Goal: Check status: Check status

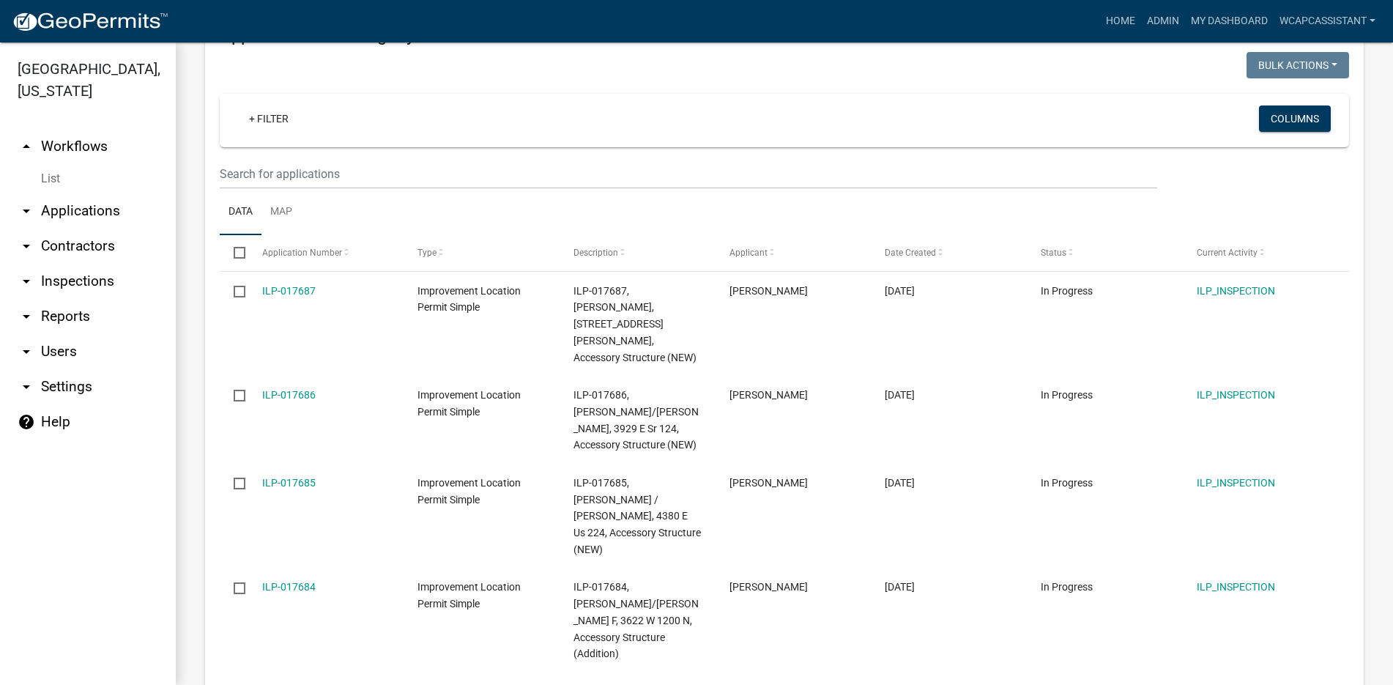
scroll to position [220, 0]
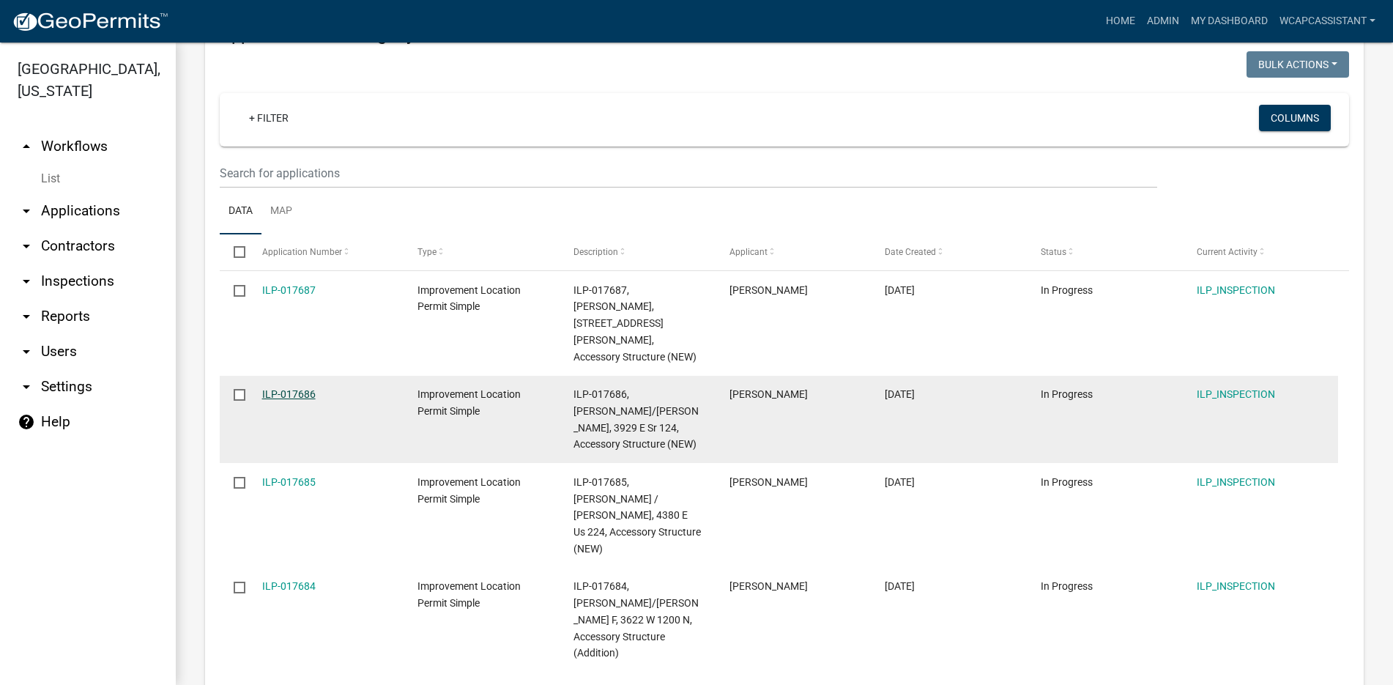
click at [287, 388] on link "ILP-017686" at bounding box center [288, 394] width 53 height 12
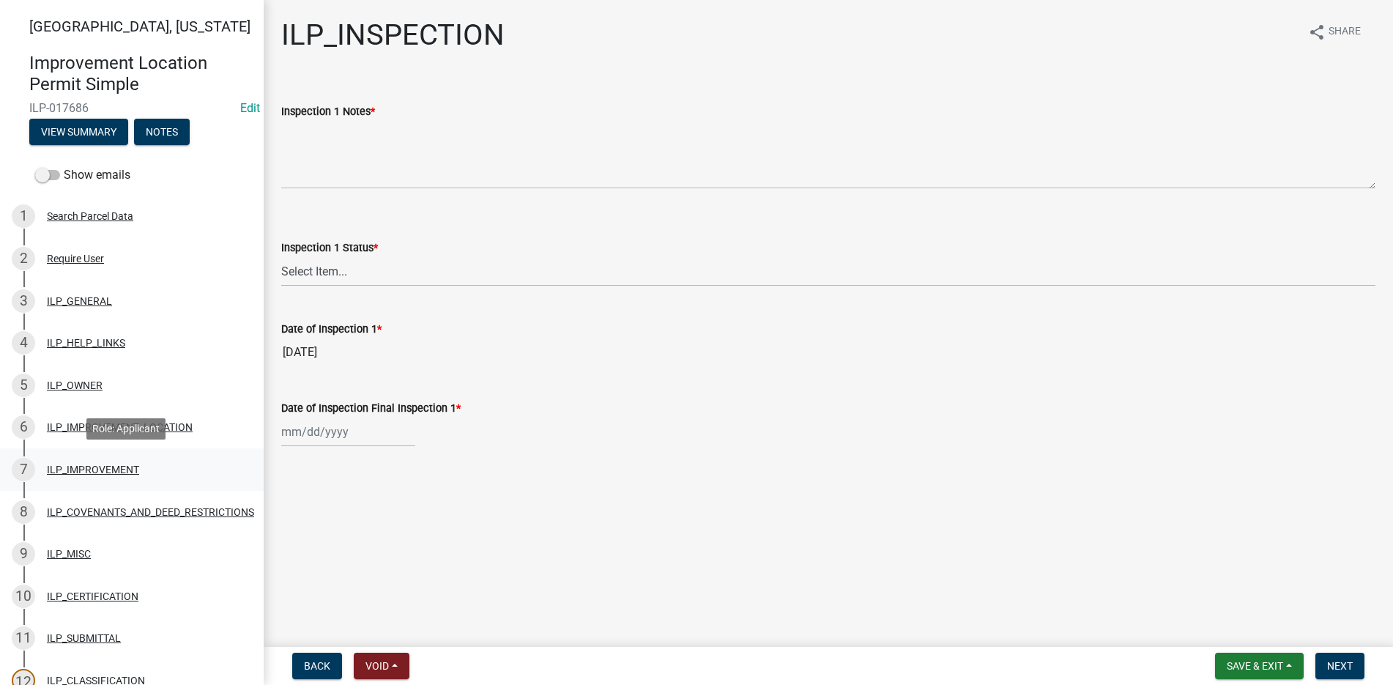
click at [94, 460] on div "7 ILP_IMPROVEMENT" at bounding box center [126, 469] width 229 height 23
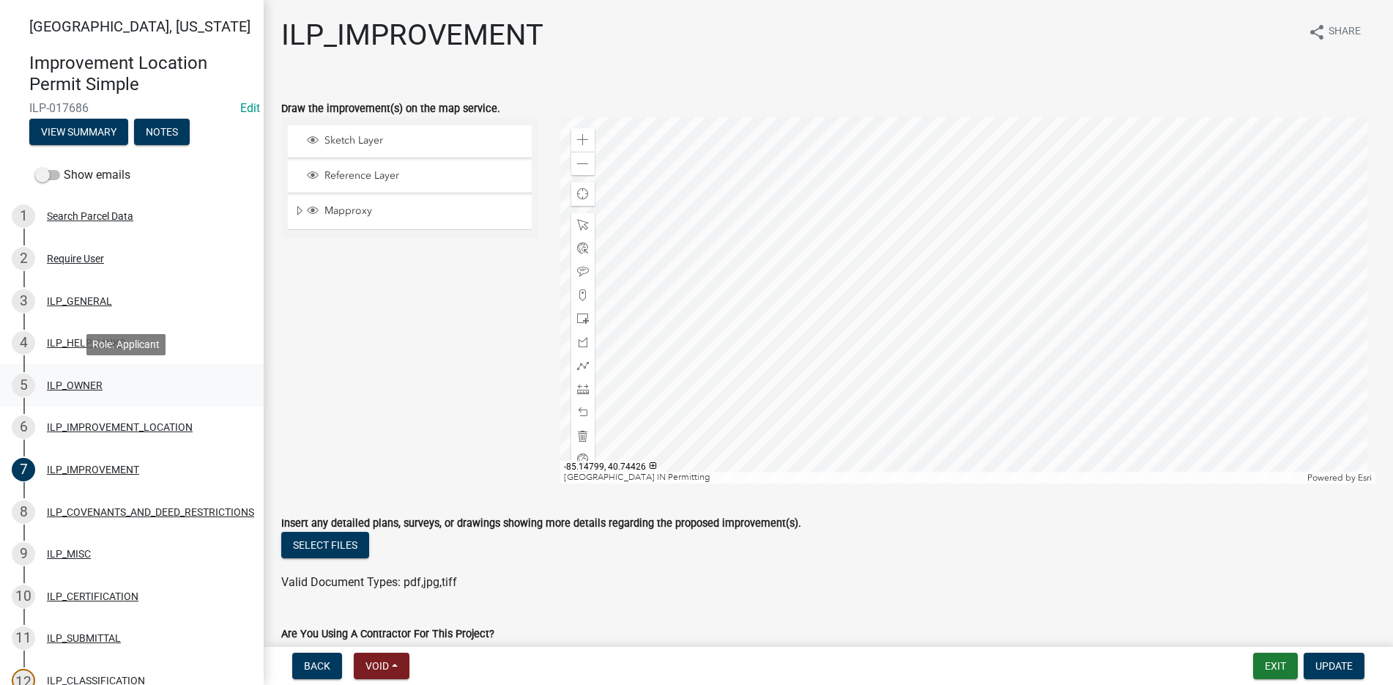
click at [75, 382] on div "ILP_OWNER" at bounding box center [75, 385] width 56 height 10
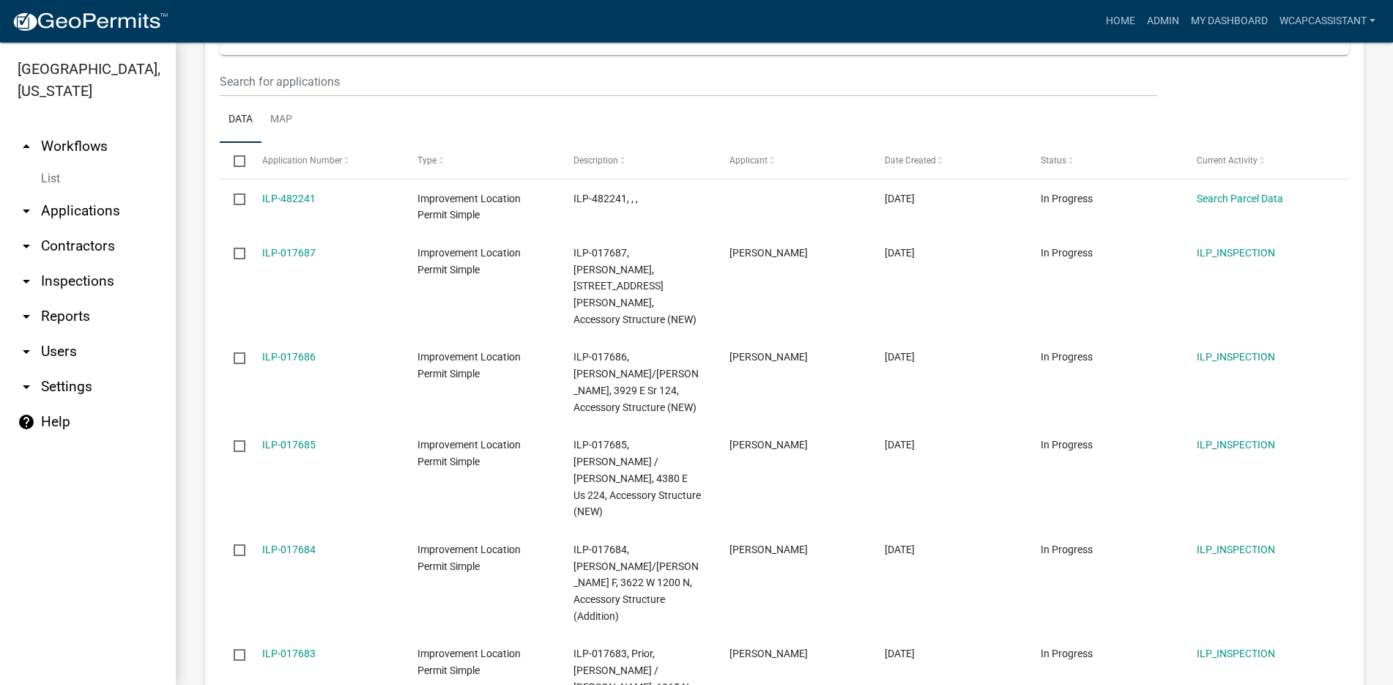
scroll to position [1534, 0]
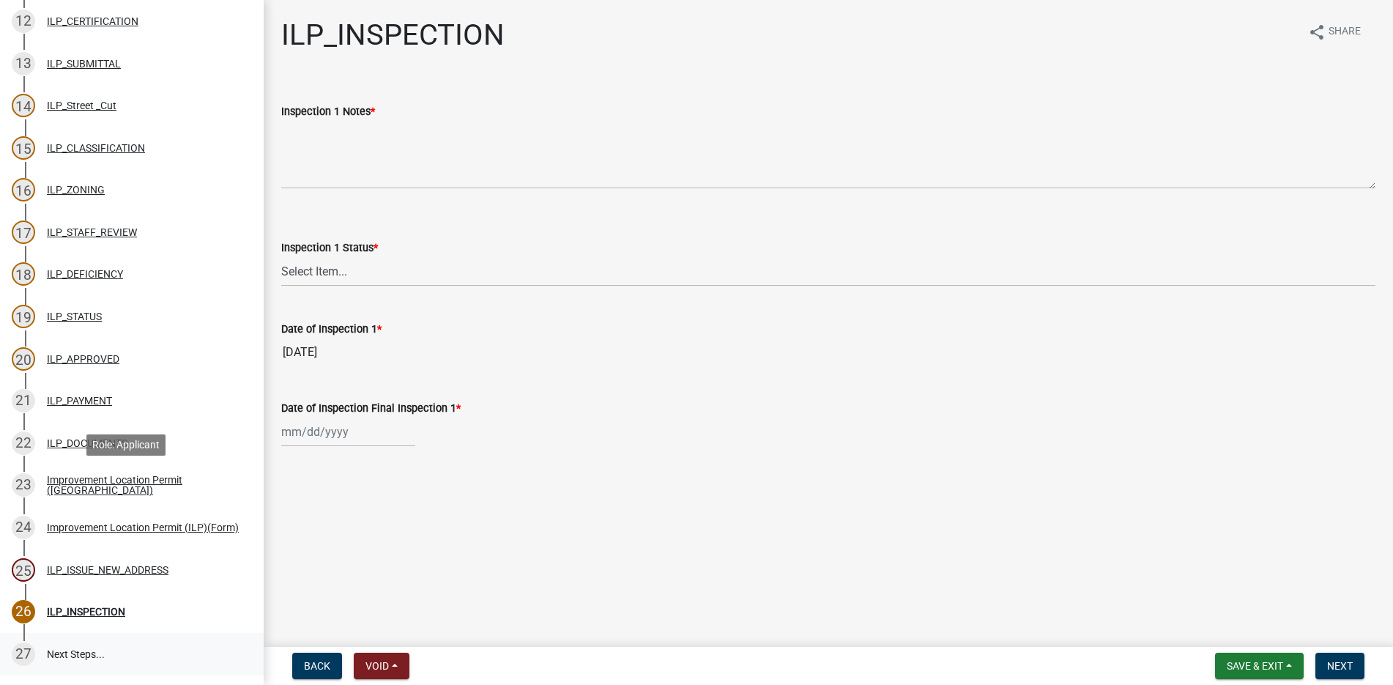
scroll to position [733, 0]
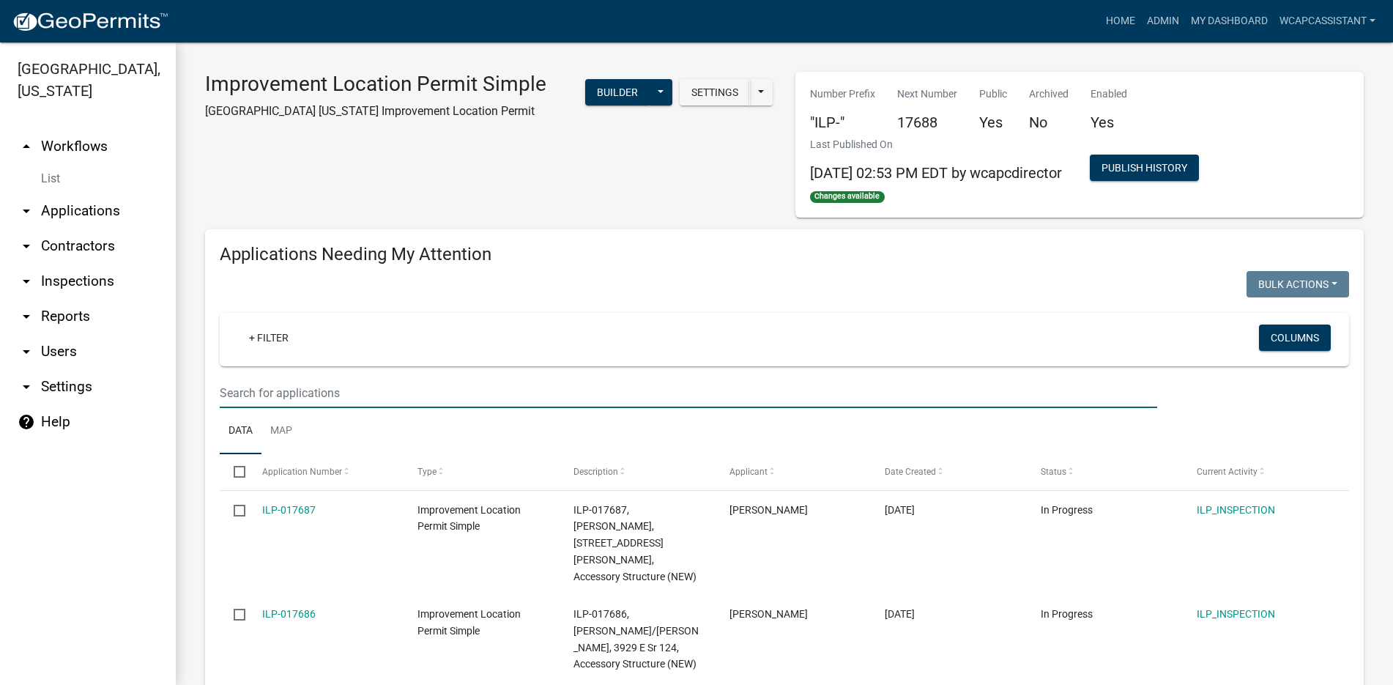
click at [231, 397] on input "text" at bounding box center [689, 393] width 938 height 30
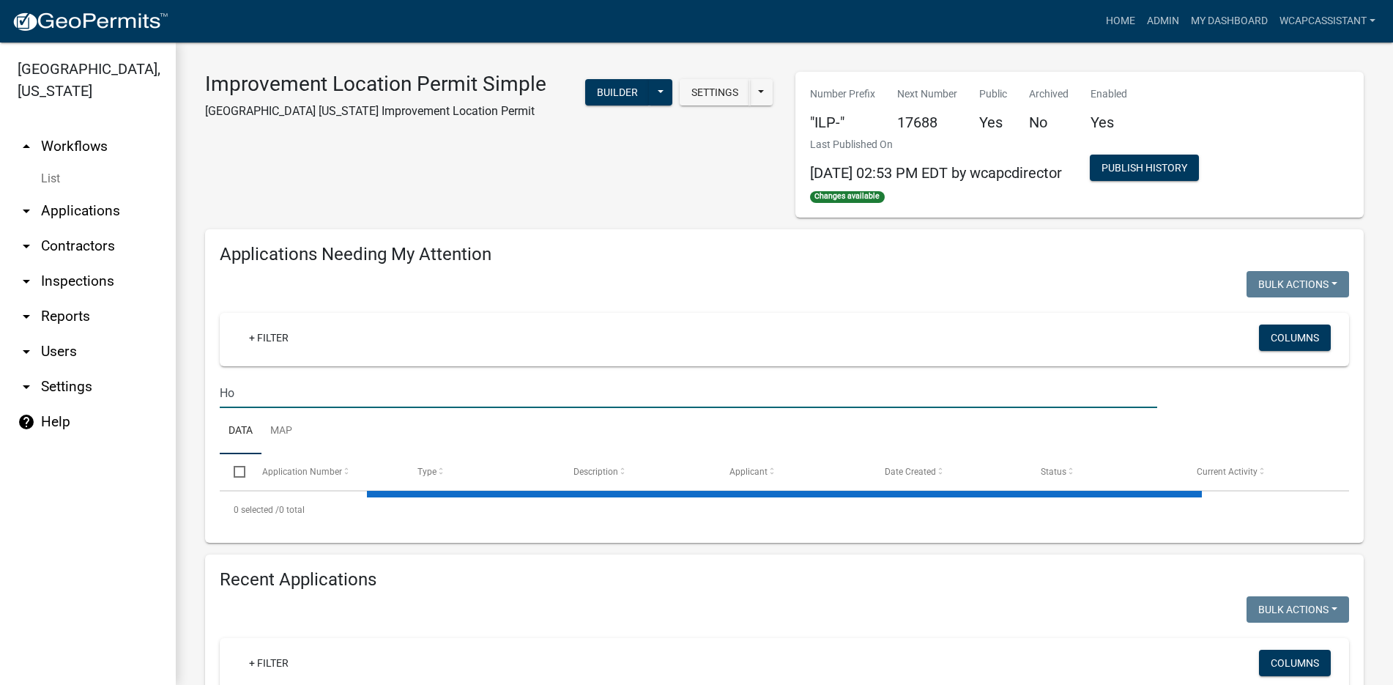
type input "H"
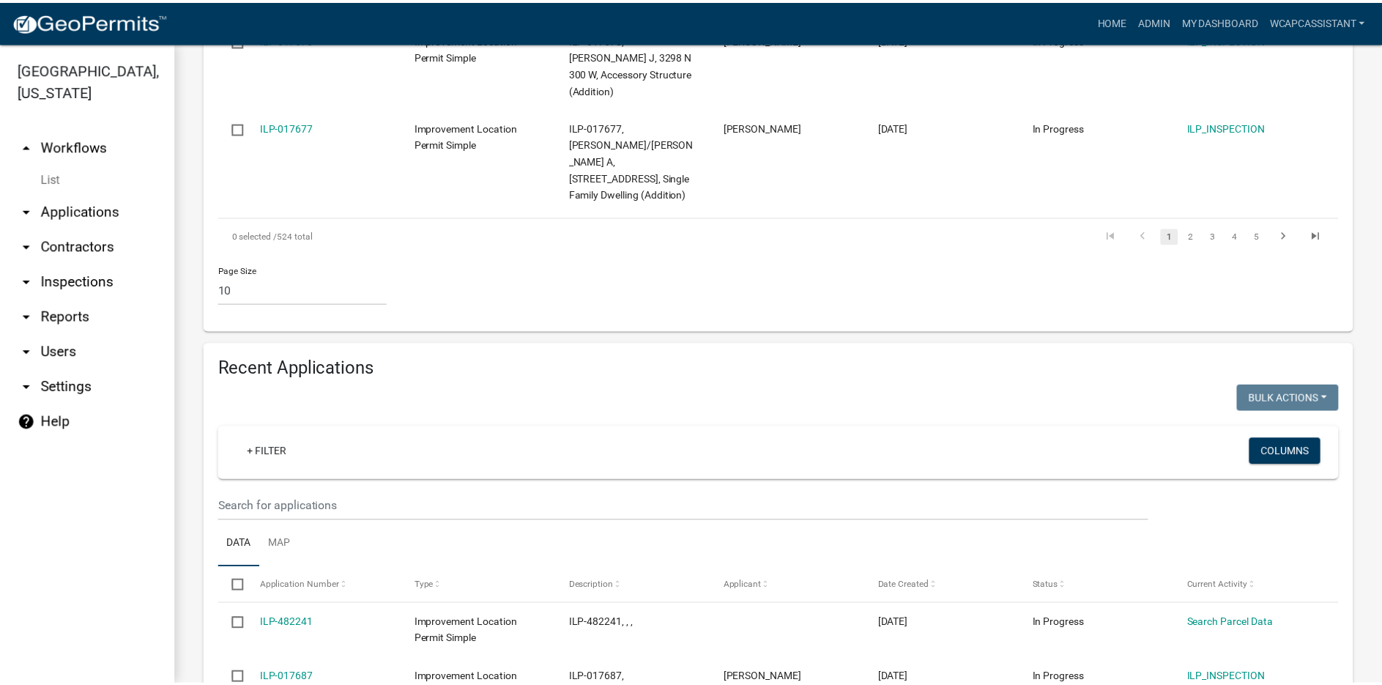
scroll to position [1241, 0]
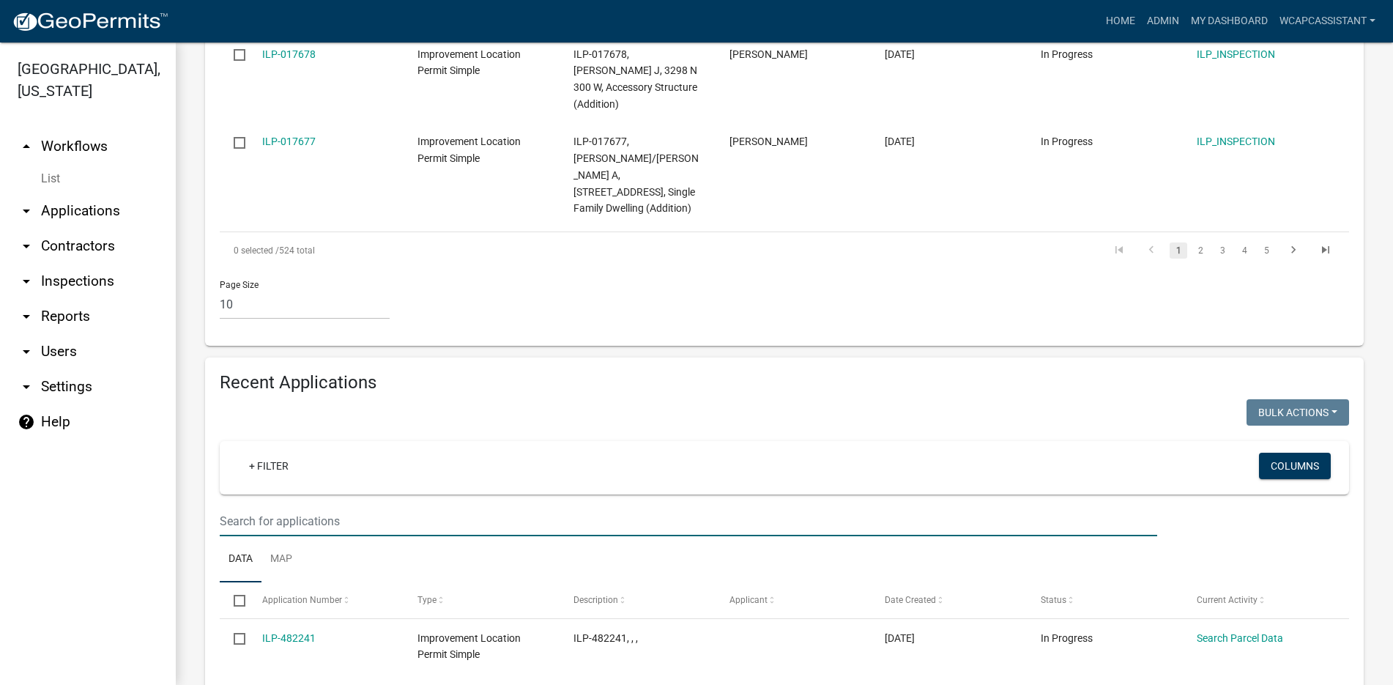
click at [239, 506] on input "text" at bounding box center [689, 521] width 938 height 30
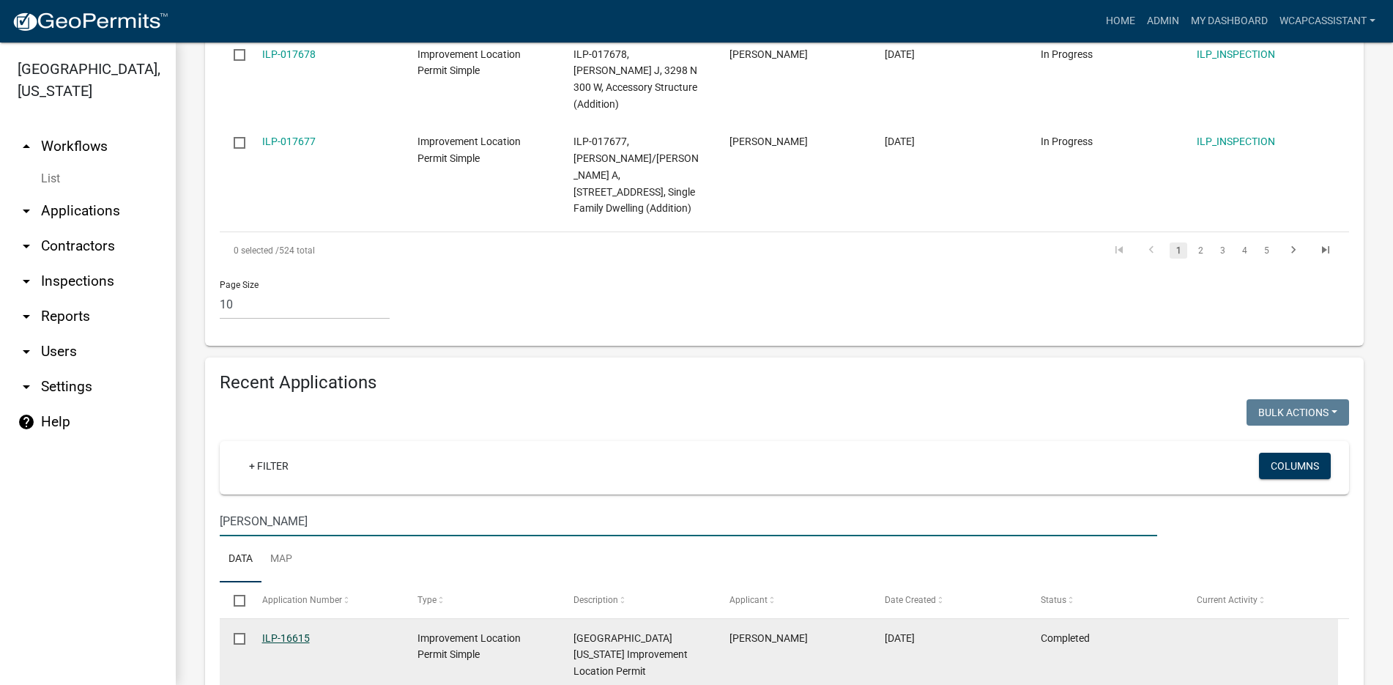
type input "Hoeppner"
click at [287, 632] on link "ILP-16615" at bounding box center [286, 638] width 48 height 12
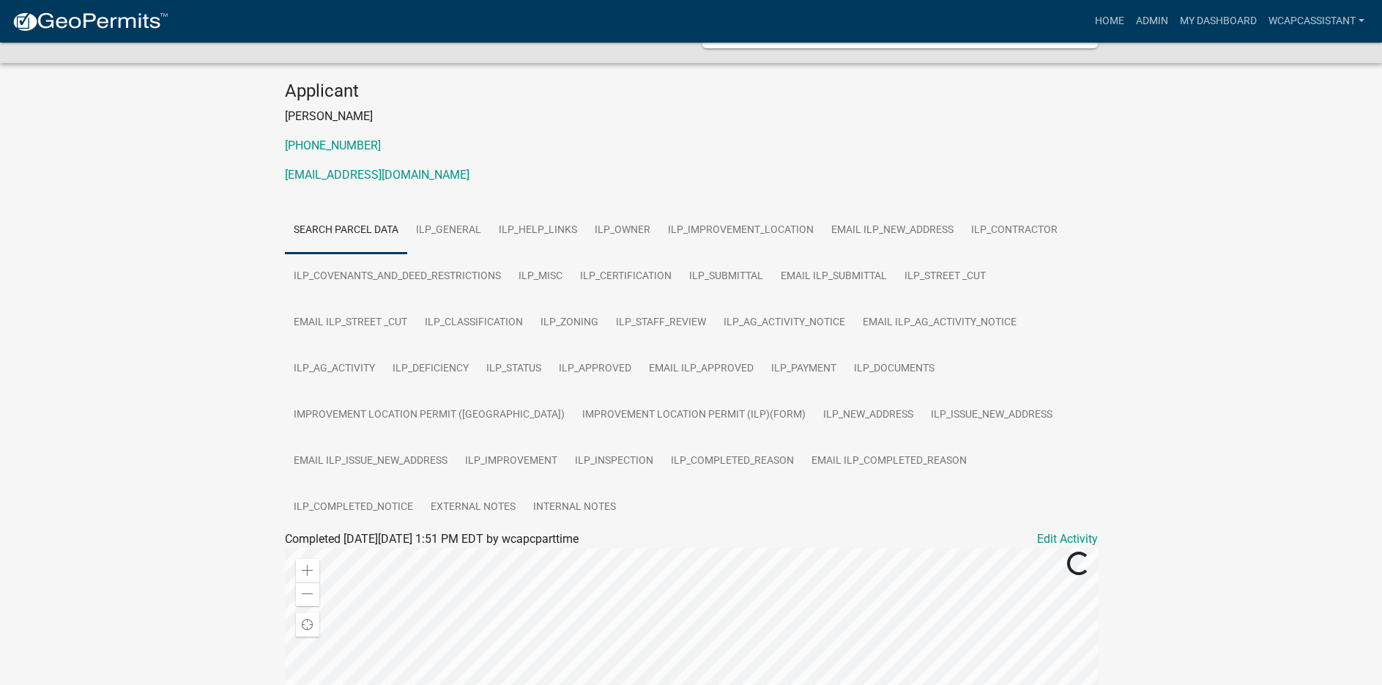
scroll to position [73, 0]
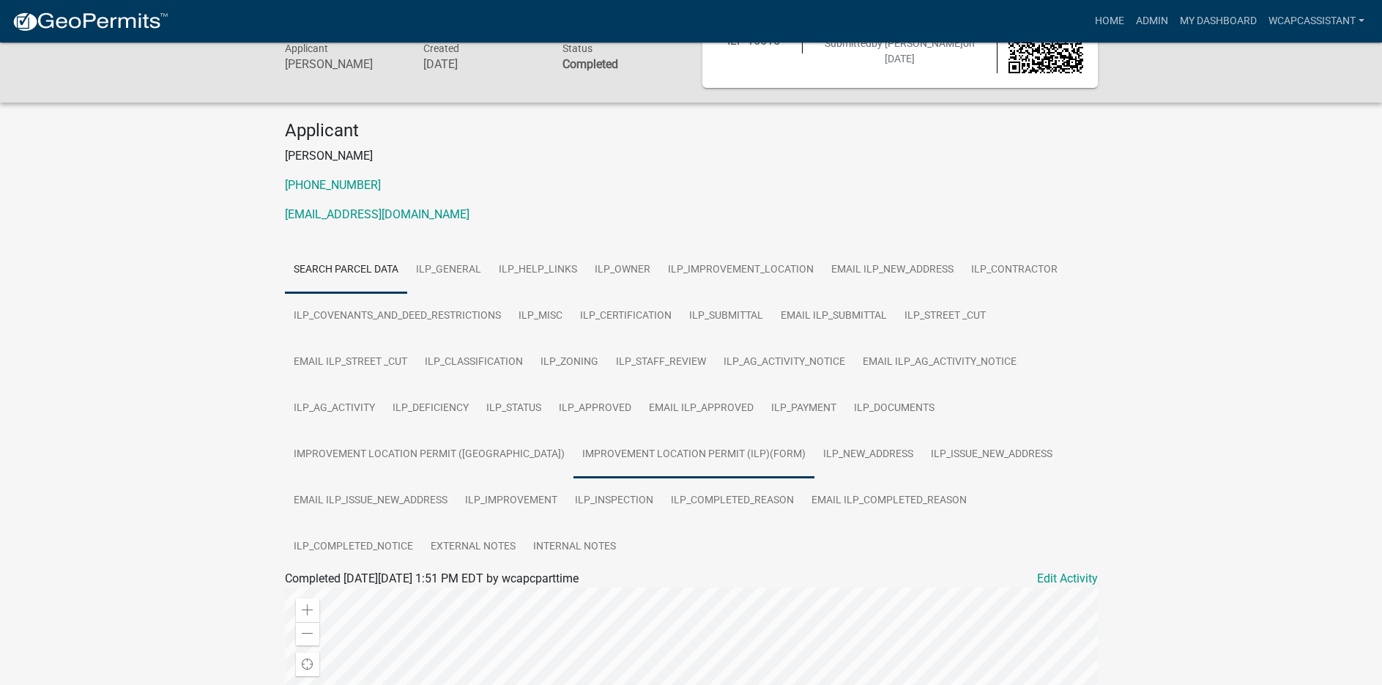
click at [574, 451] on link "Improvement Location Permit (ILP)(Form)" at bounding box center [694, 455] width 241 height 47
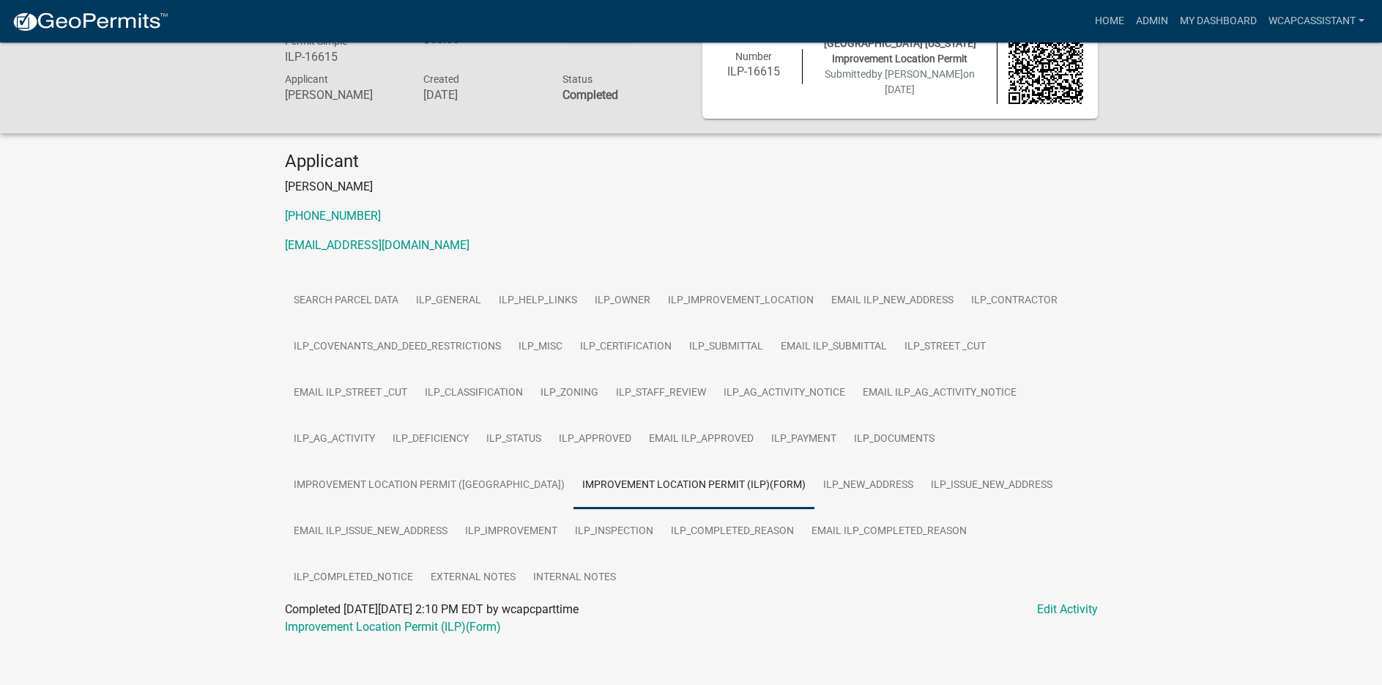
scroll to position [55, 0]
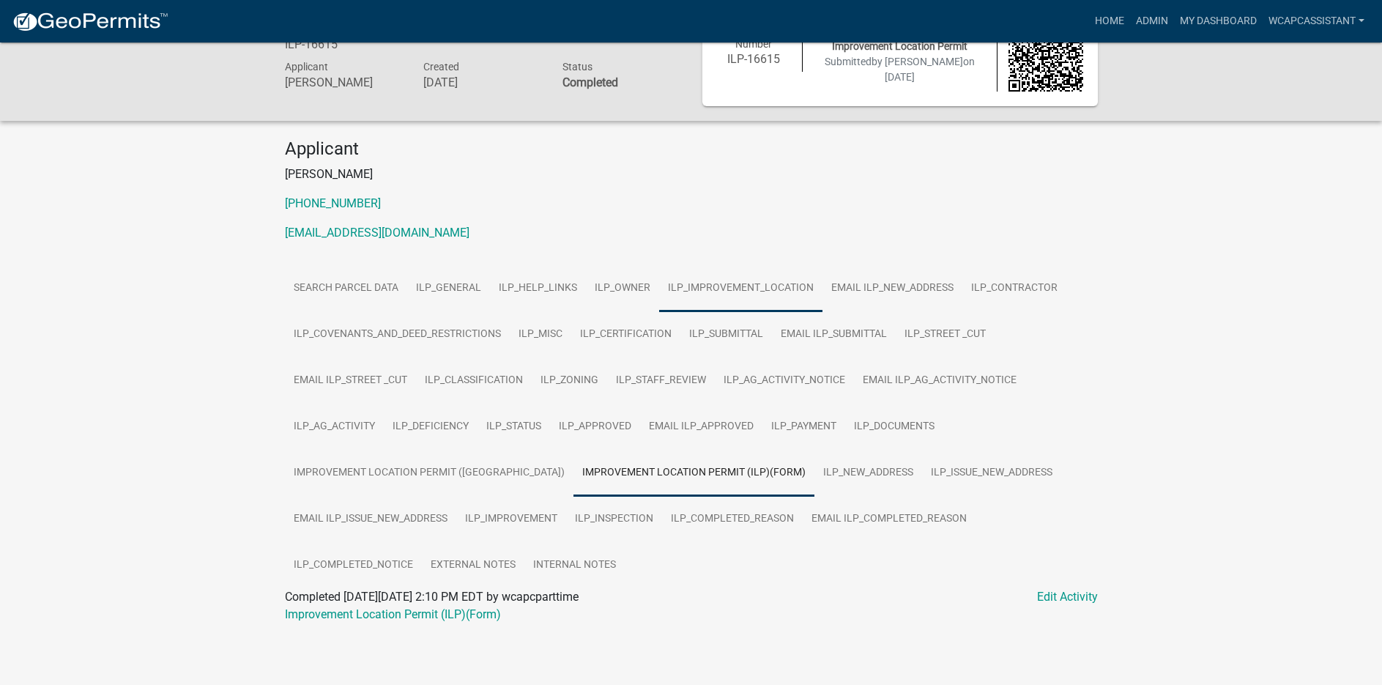
click at [745, 286] on link "ILP_IMPROVEMENT_LOCATION" at bounding box center [740, 288] width 163 height 47
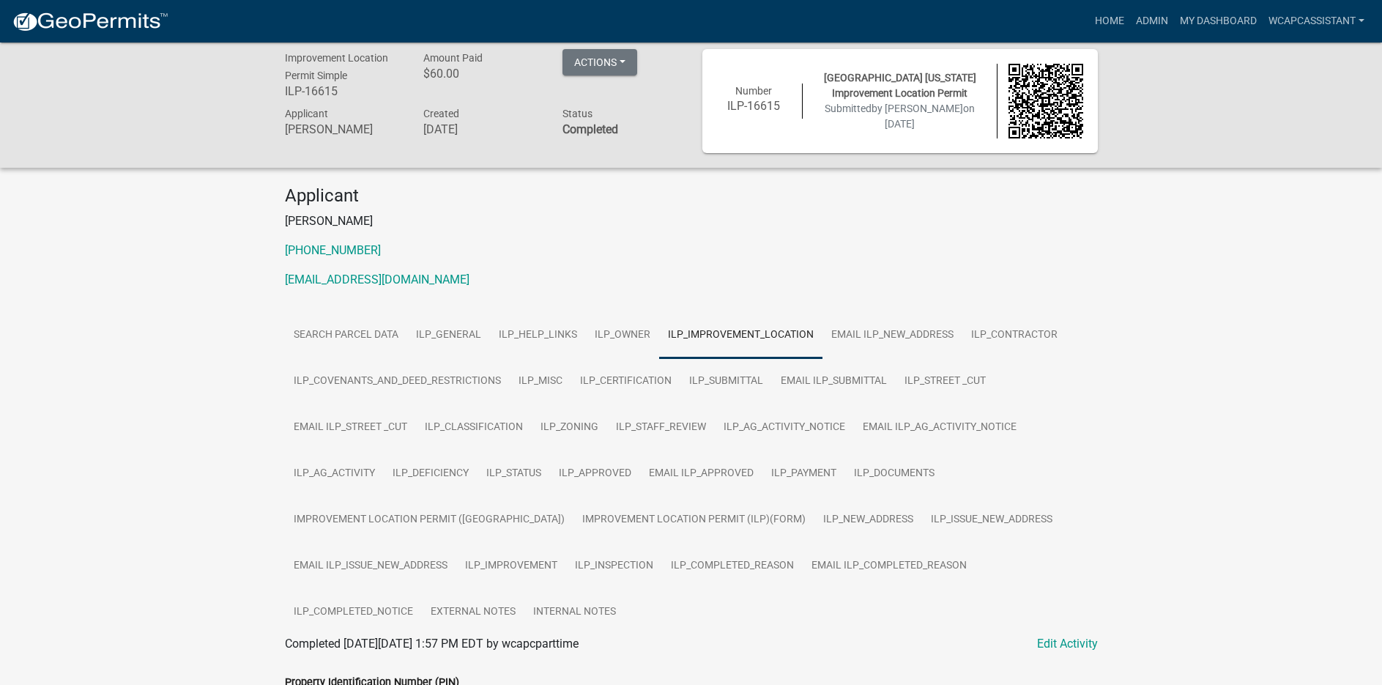
scroll to position [0, 0]
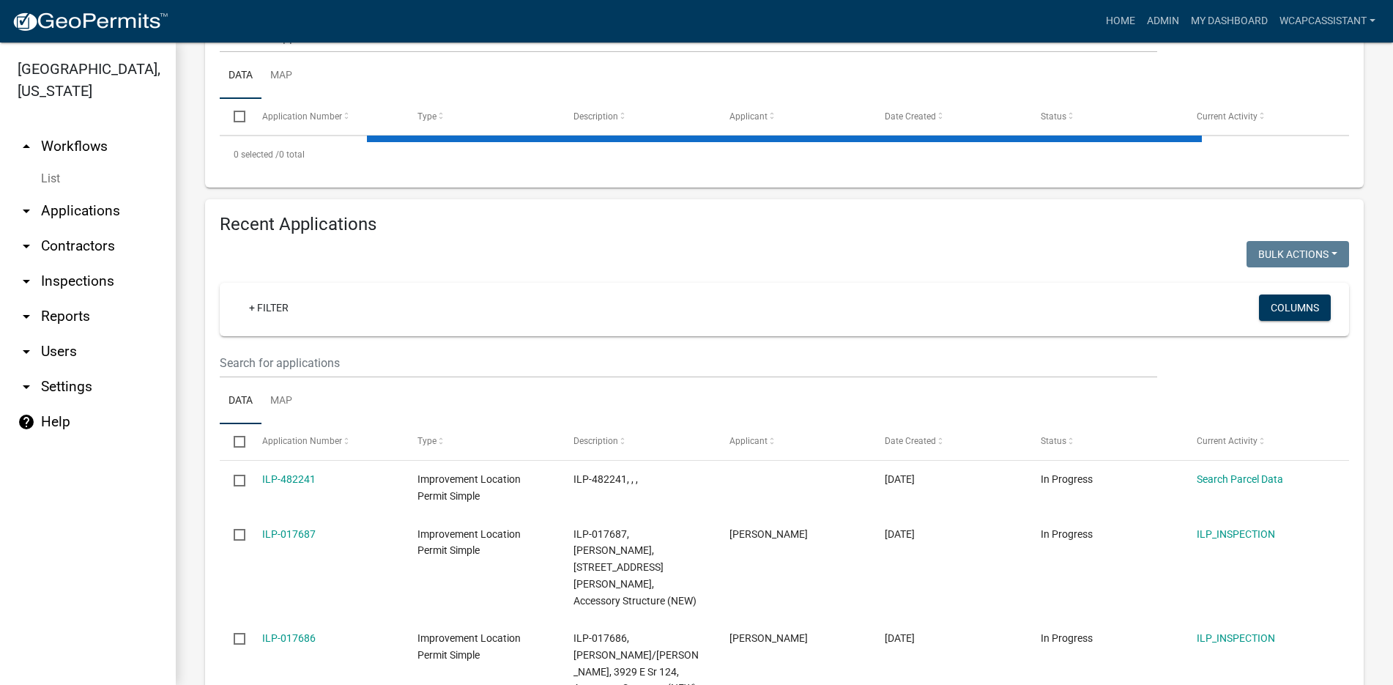
scroll to position [161, 0]
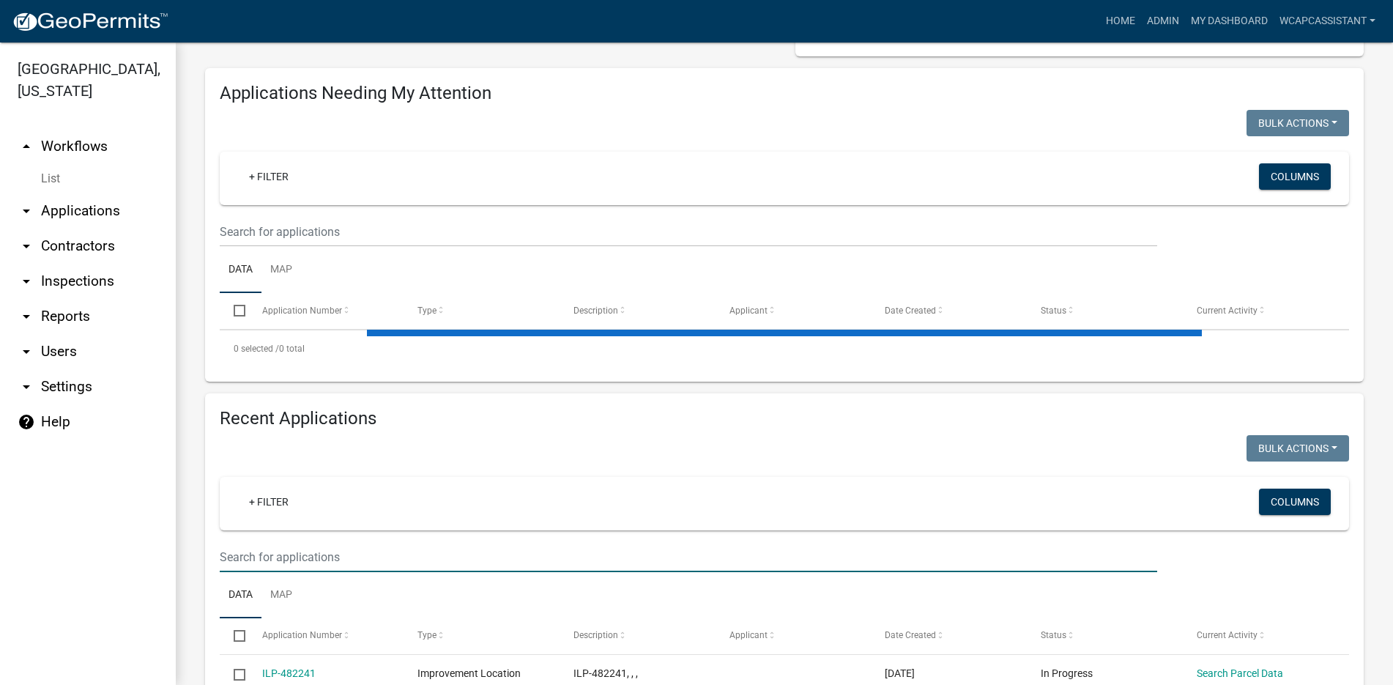
click at [259, 562] on input "text" at bounding box center [689, 557] width 938 height 30
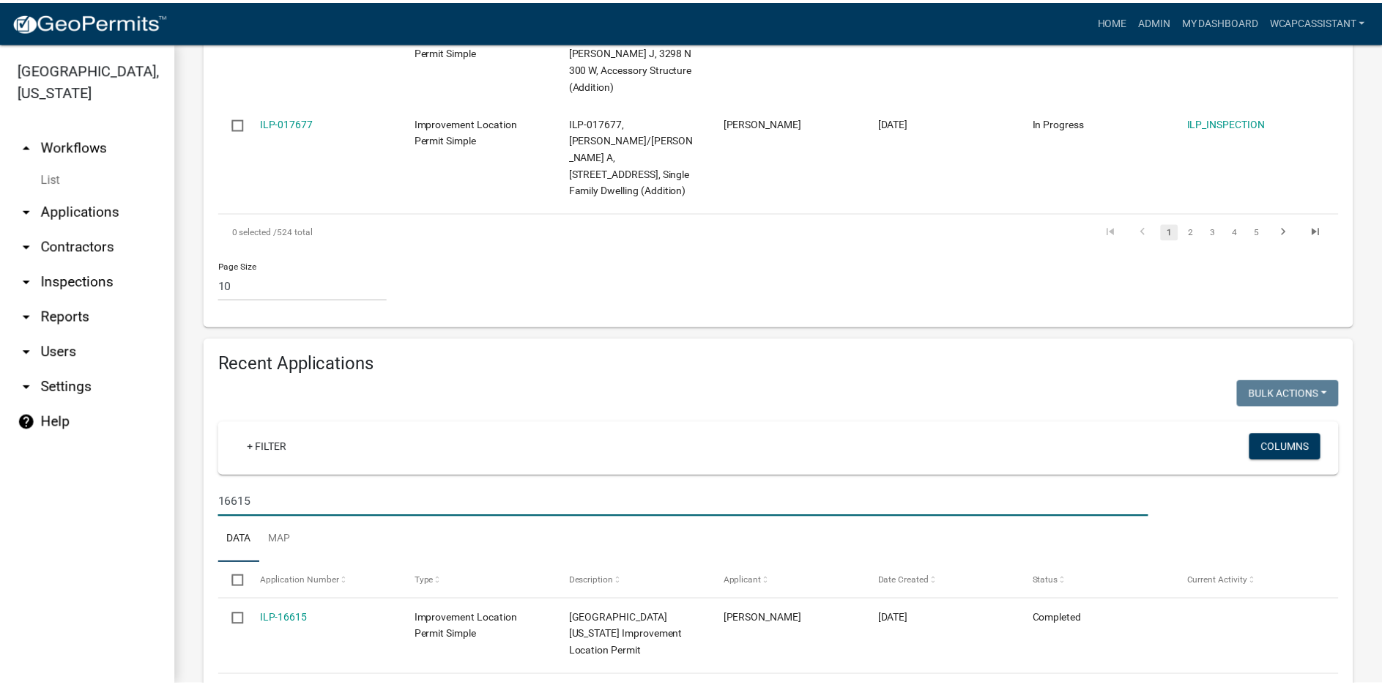
scroll to position [1149, 0]
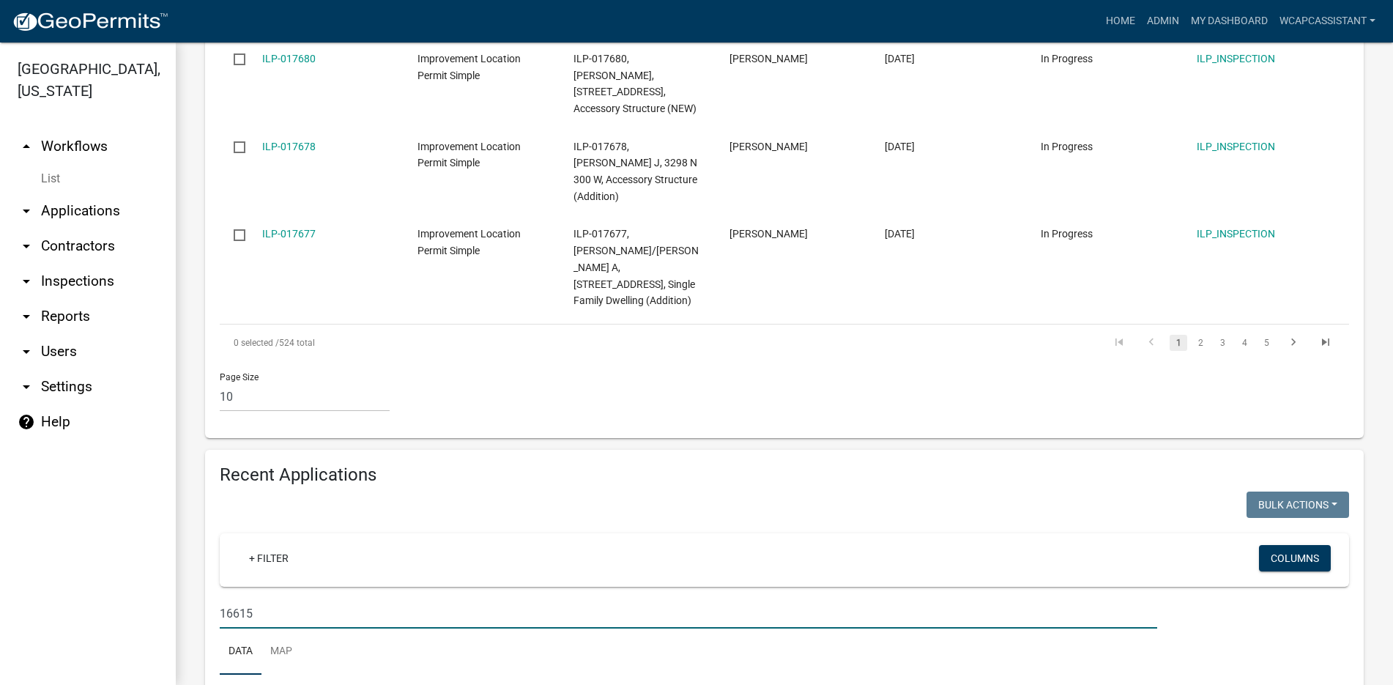
type input "16615"
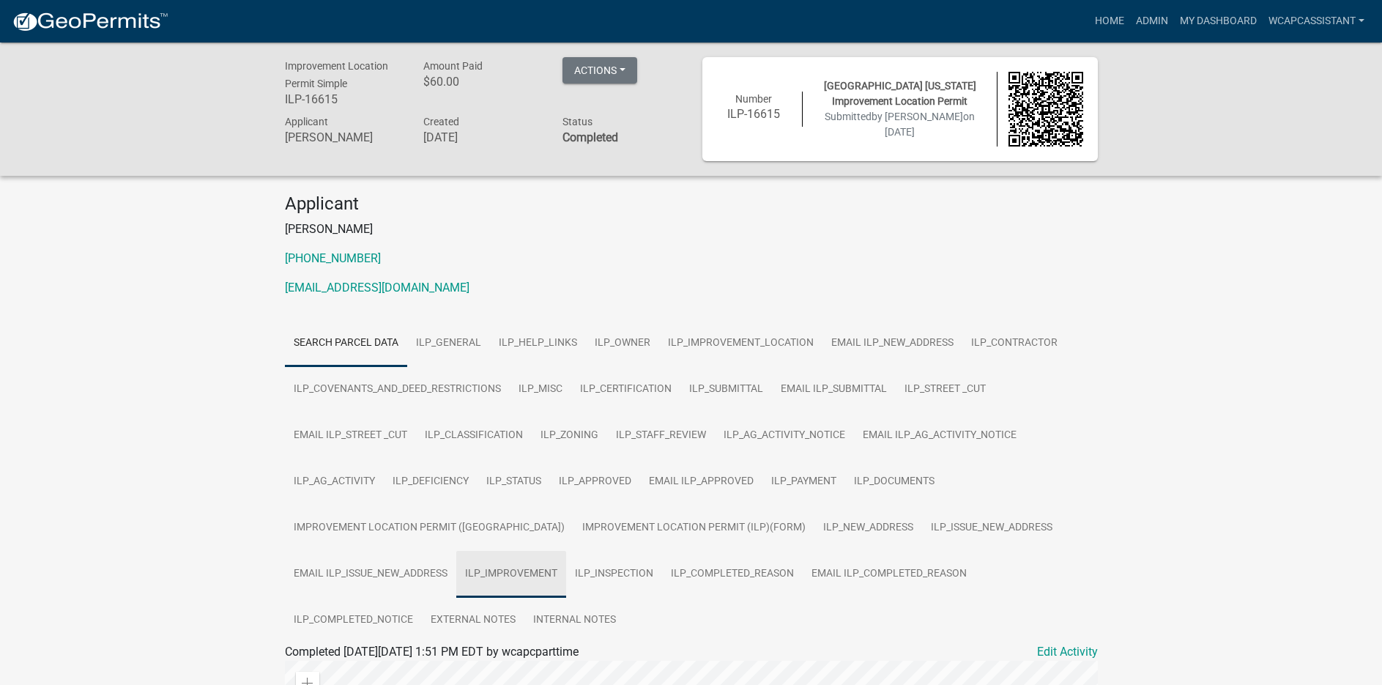
click at [506, 568] on link "ILP_IMPROVEMENT" at bounding box center [511, 574] width 110 height 47
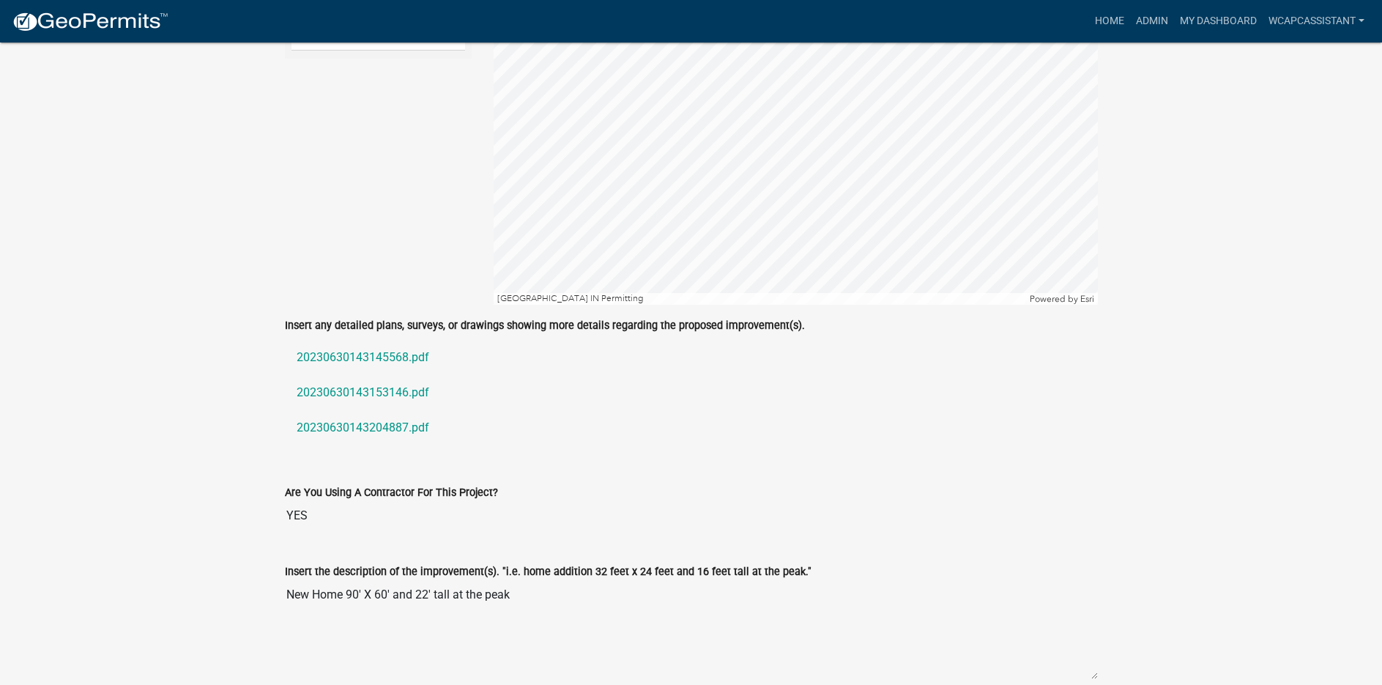
scroll to position [695, 0]
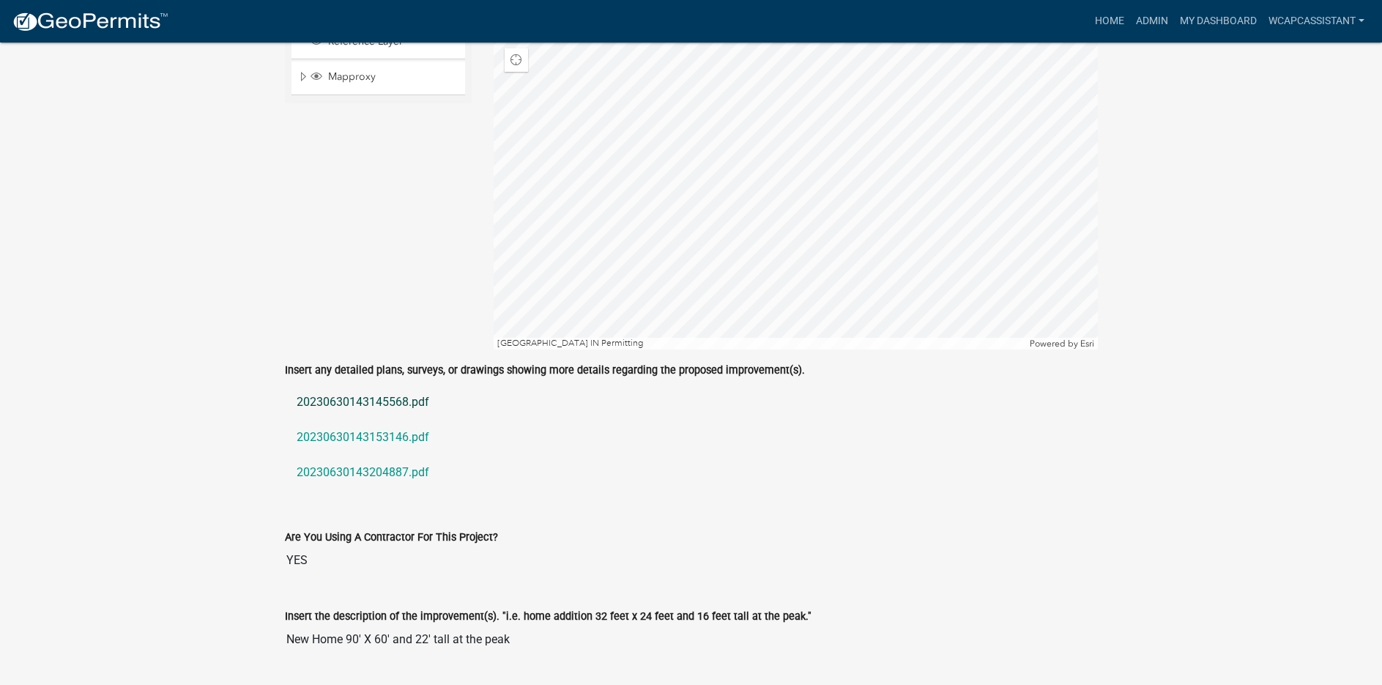
click at [339, 399] on link "20230630143145568.pdf" at bounding box center [691, 402] width 813 height 35
click at [335, 434] on link "20230630143153146.pdf" at bounding box center [691, 437] width 813 height 35
click at [347, 468] on link "20230630143204887.pdf" at bounding box center [691, 472] width 813 height 35
click at [355, 399] on link "20230630143145568.pdf" at bounding box center [691, 402] width 813 height 35
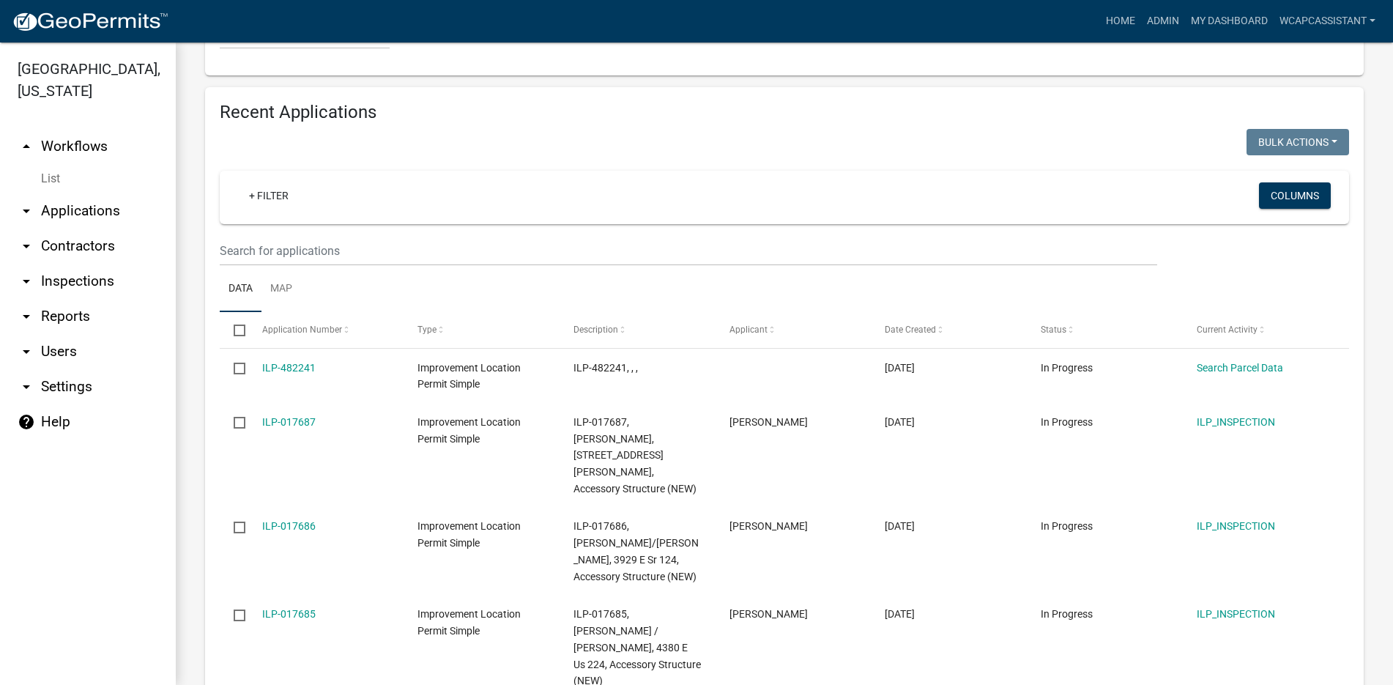
scroll to position [1388, 0]
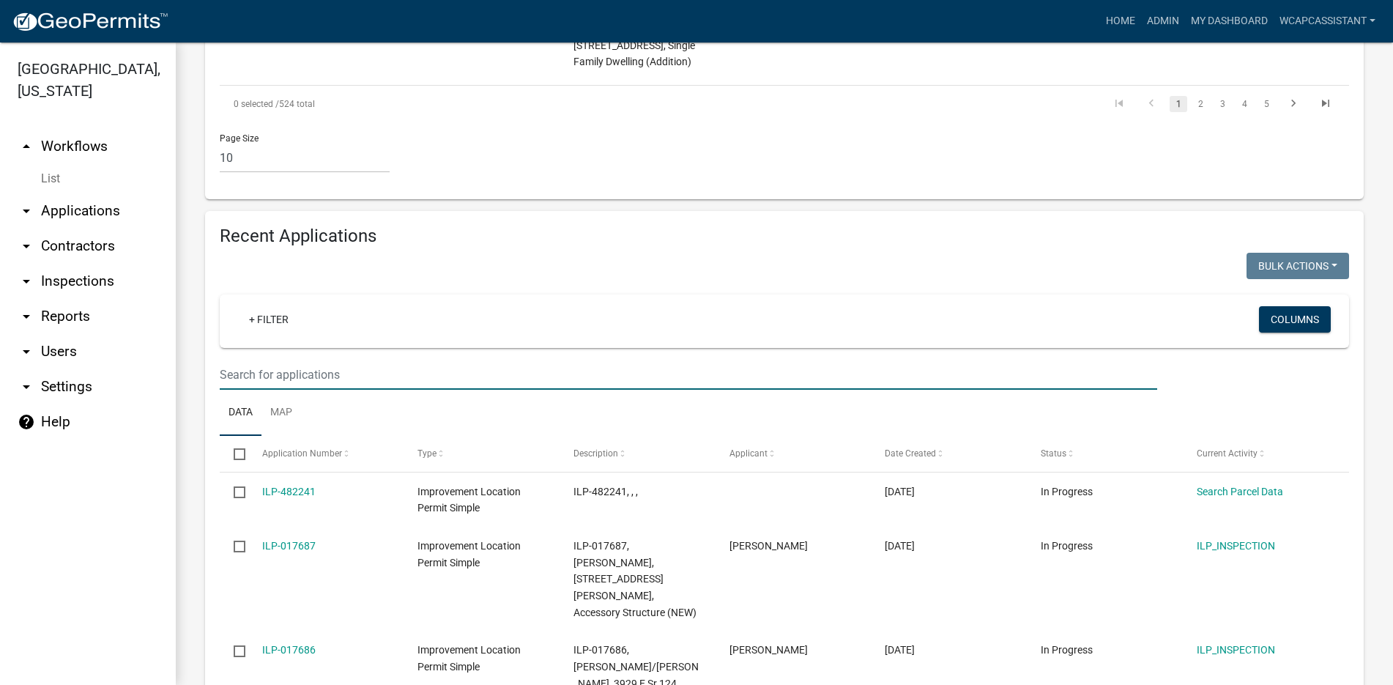
click at [236, 360] on input "text" at bounding box center [689, 375] width 938 height 30
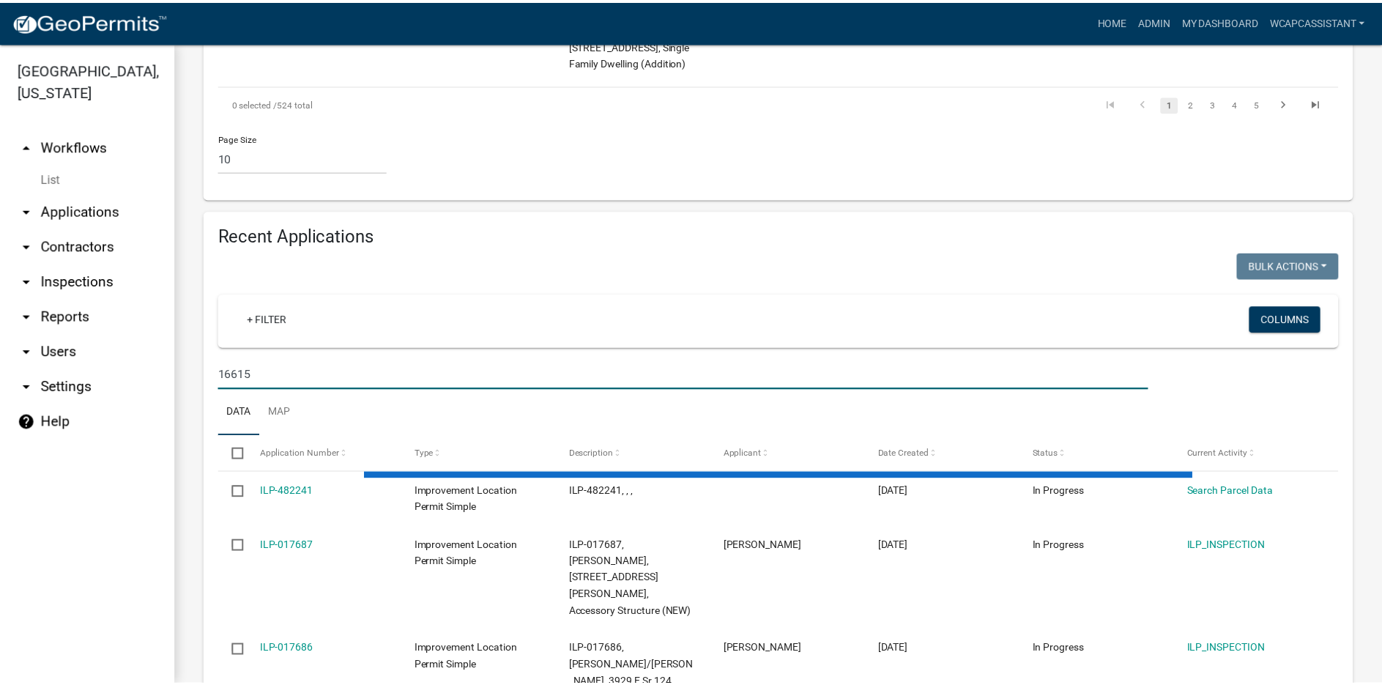
scroll to position [1149, 0]
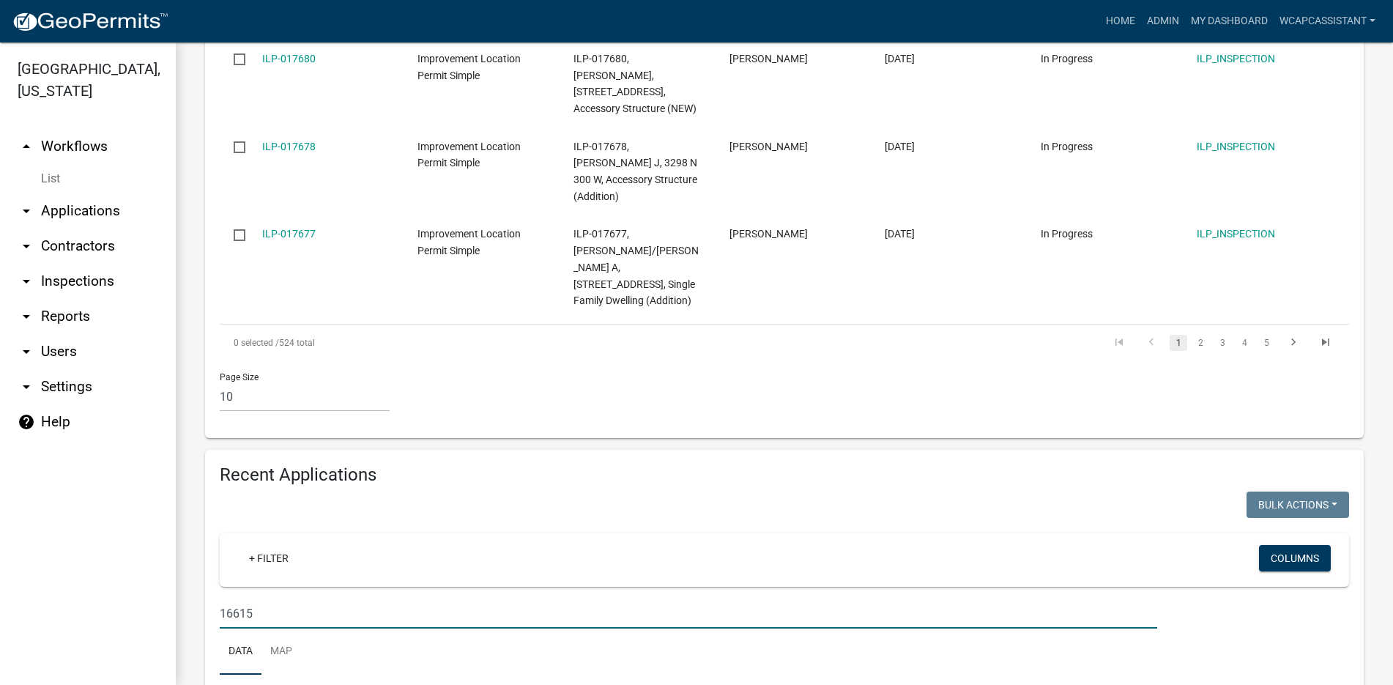
type input "16615"
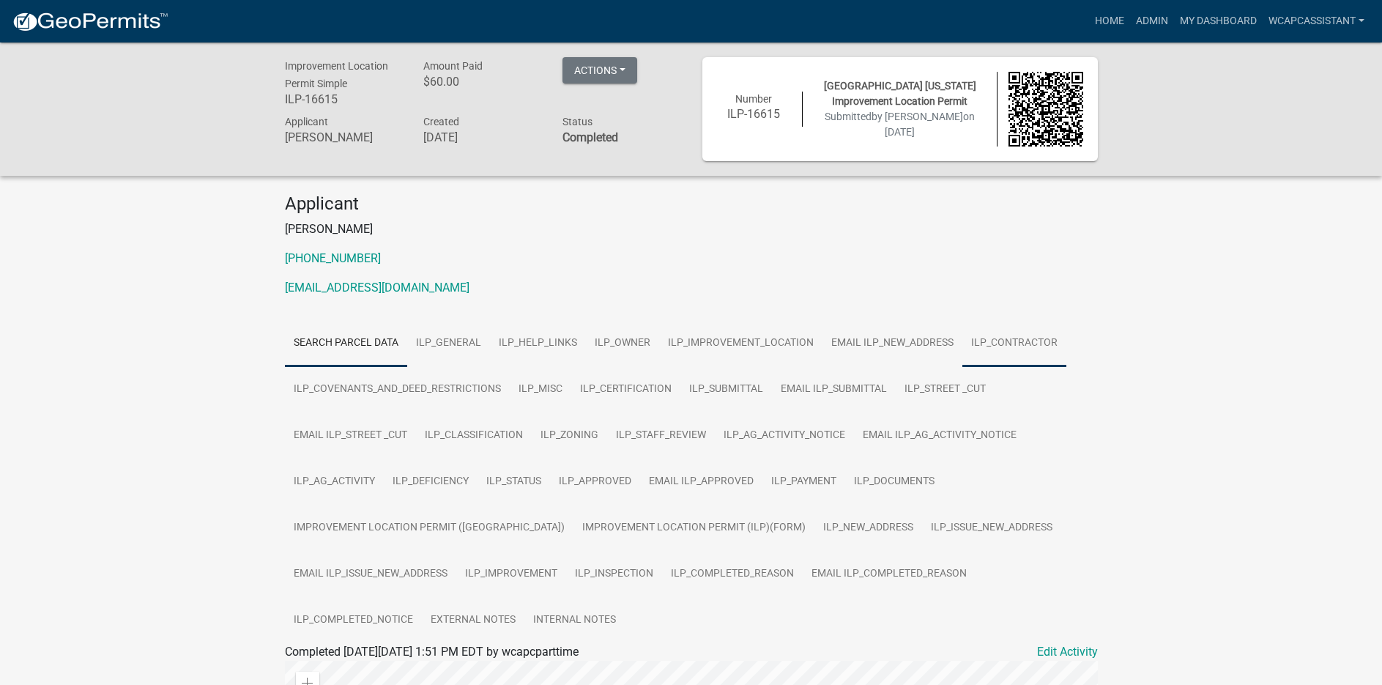
click at [1011, 339] on link "ILP_CONTRACTOR" at bounding box center [1015, 343] width 104 height 47
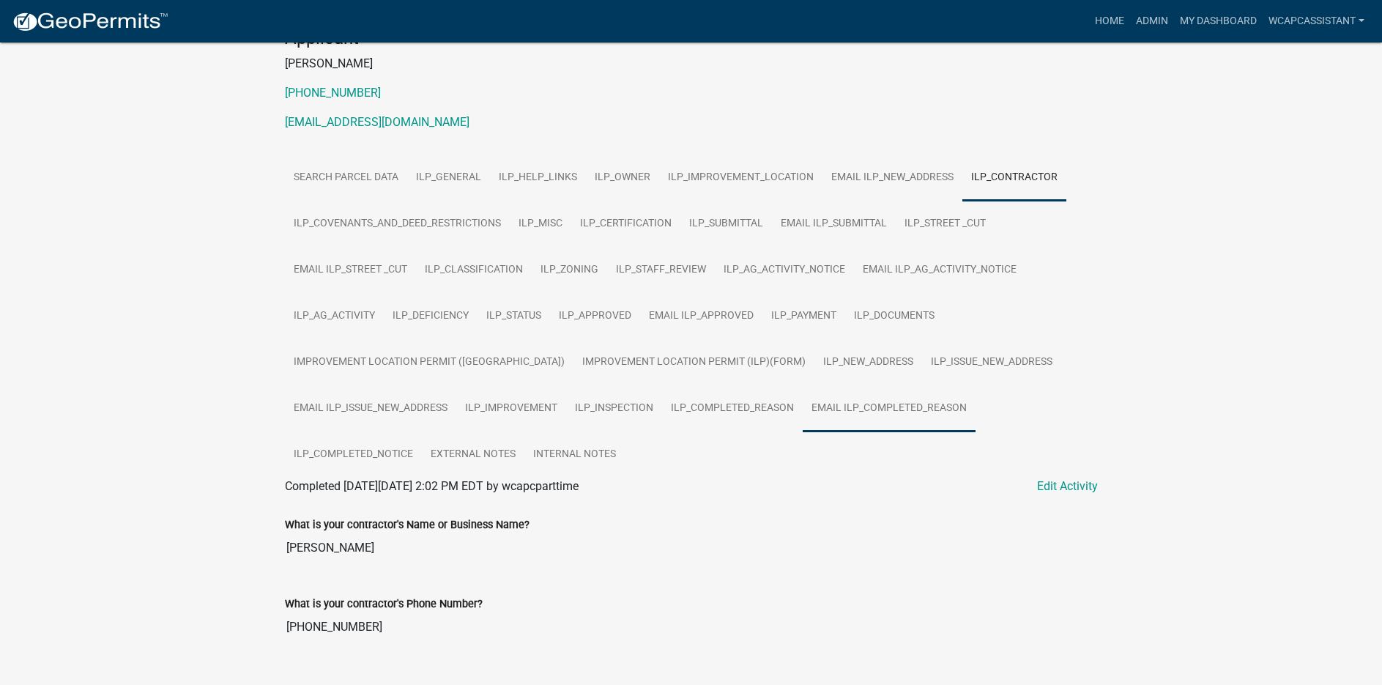
scroll to position [196, 0]
